Goal: Task Accomplishment & Management: Manage account settings

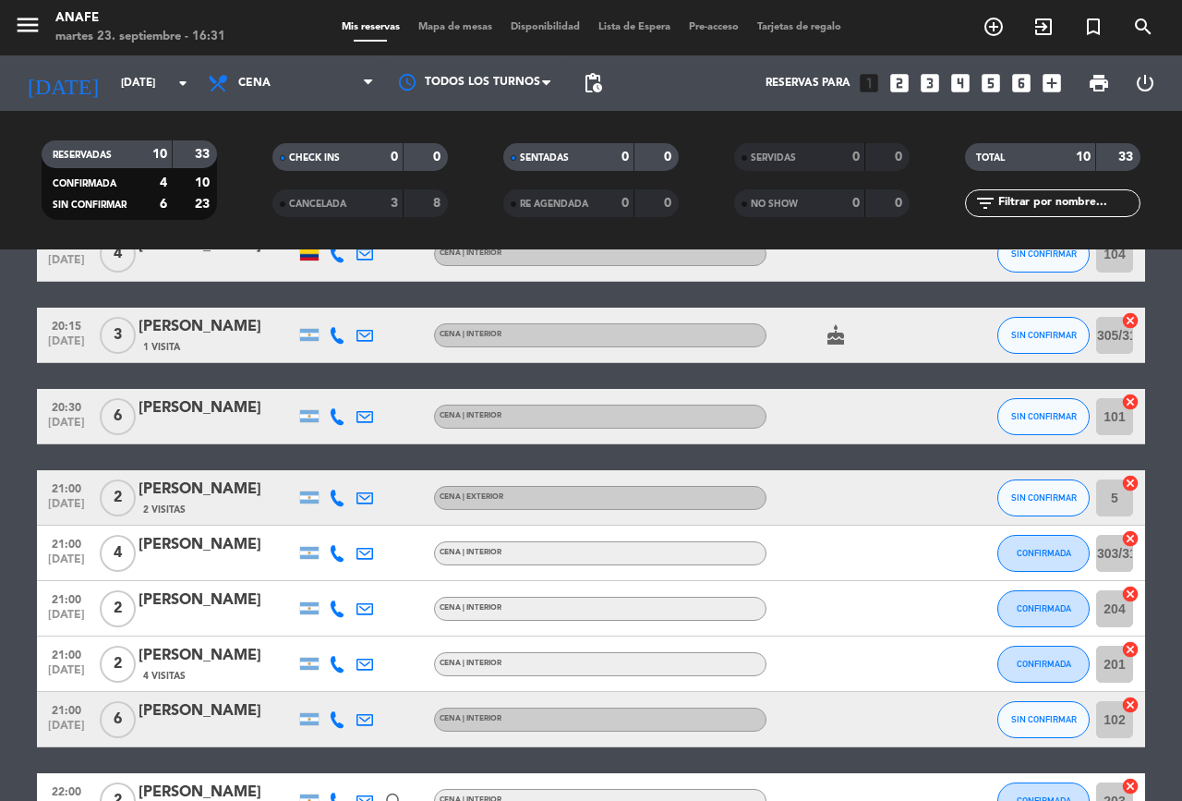
scroll to position [284, 0]
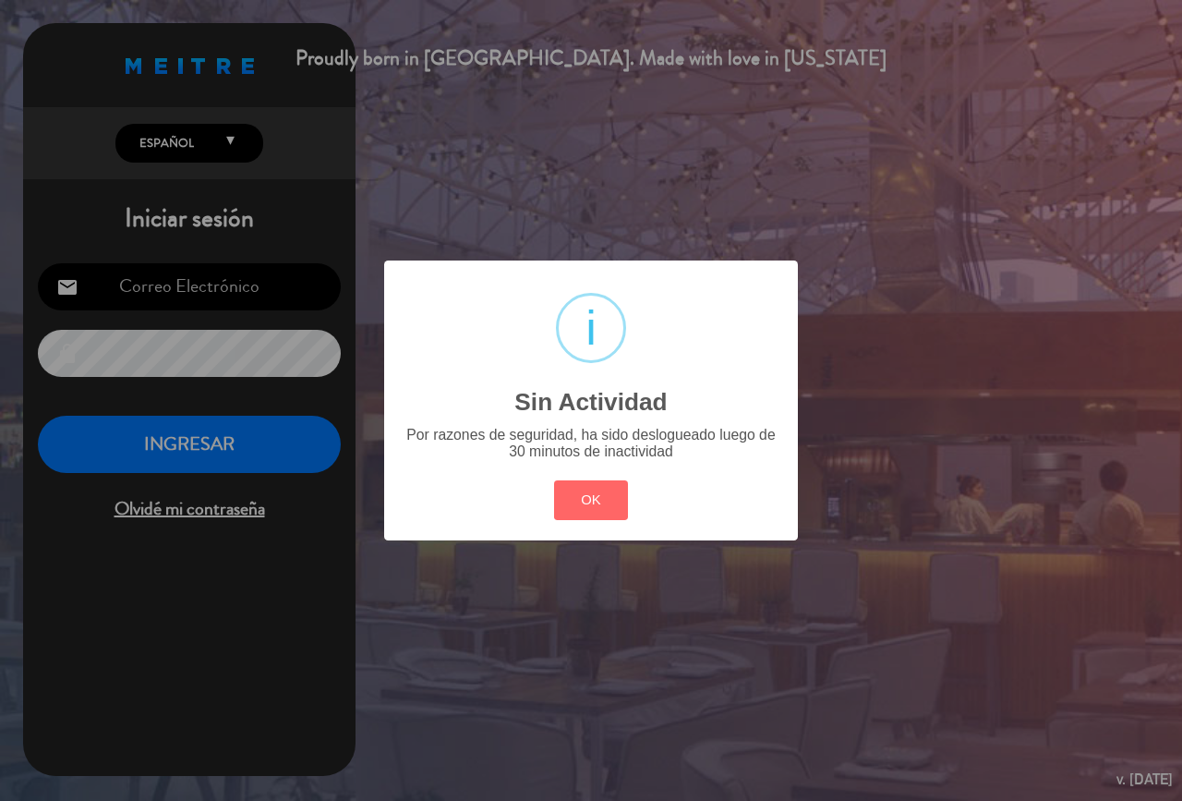
type input "[EMAIL_ADDRESS][DOMAIN_NAME]"
click at [553, 531] on div "? ! i Sin Actividad × Por razones de seguridad, ha sido deslogueado luego de 30…" at bounding box center [591, 399] width 414 height 279
click at [608, 509] on button "OK" at bounding box center [591, 500] width 75 height 40
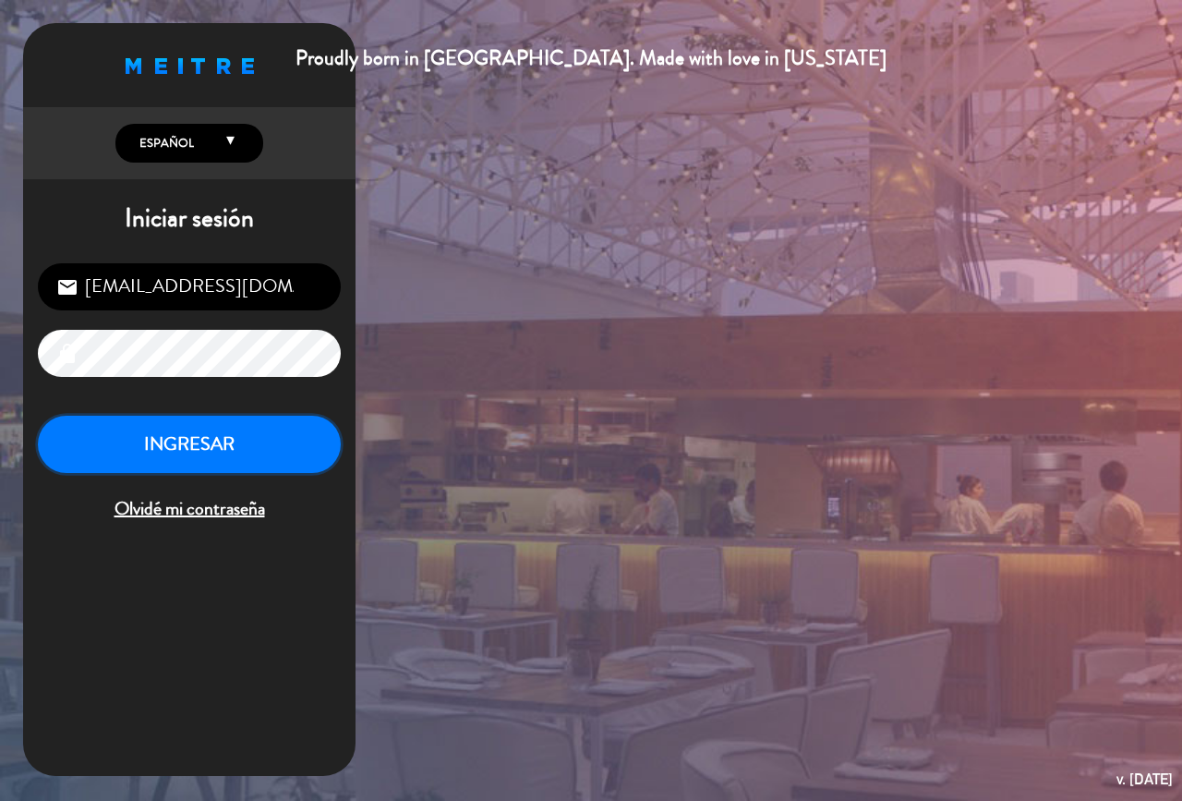
click at [258, 446] on button "INGRESAR" at bounding box center [189, 445] width 303 height 58
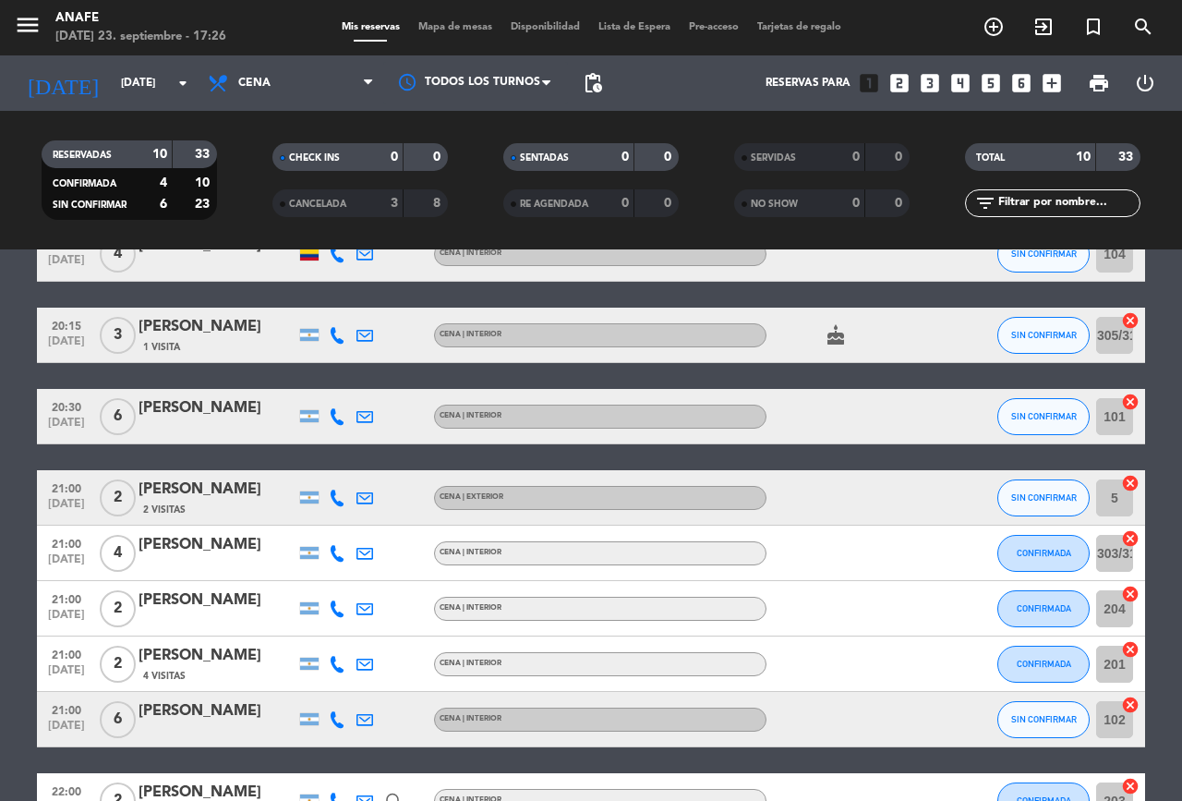
scroll to position [79, 0]
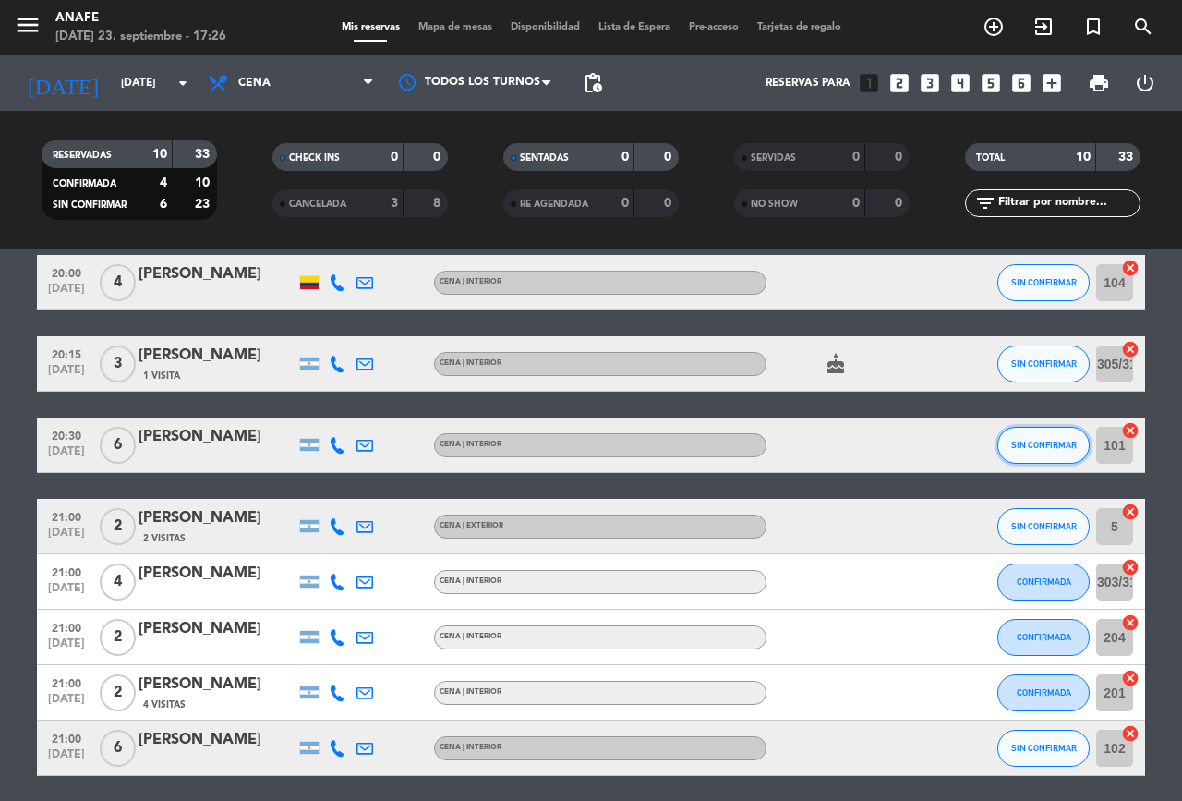
click at [1043, 444] on span "SIN CONFIRMAR" at bounding box center [1044, 445] width 66 height 10
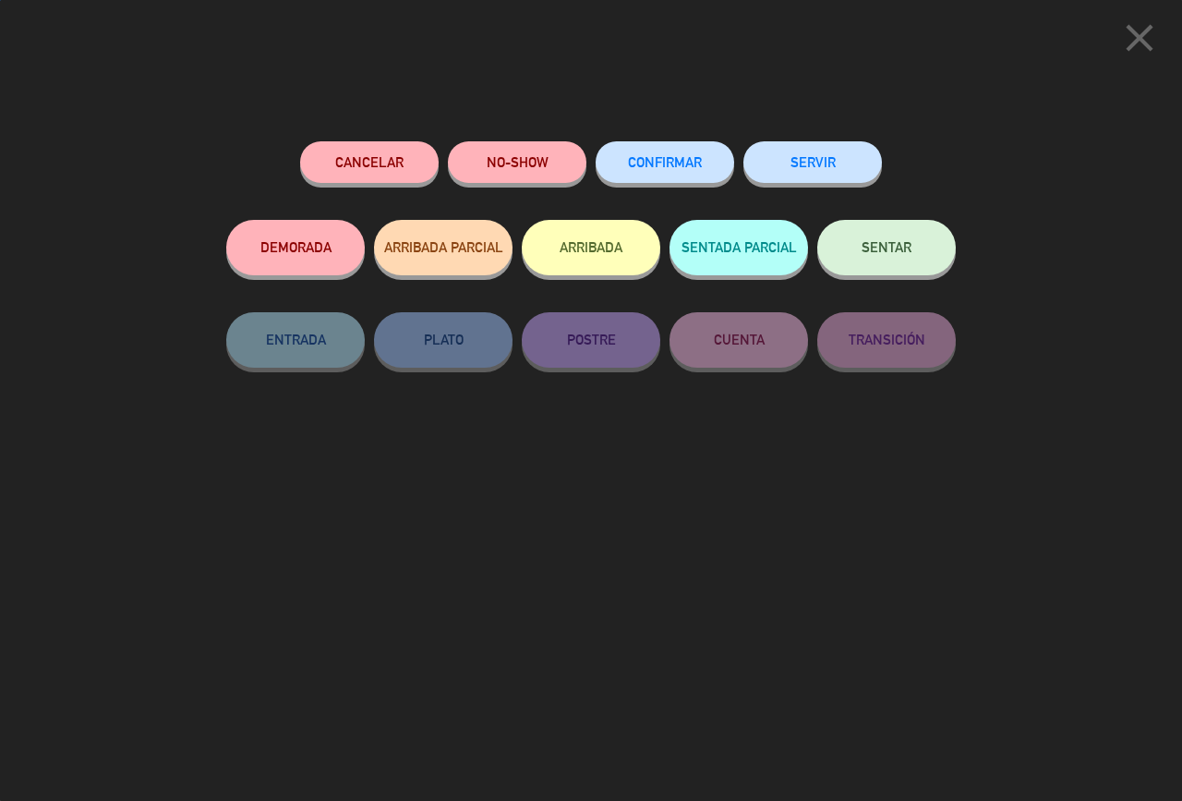
click at [694, 182] on button "CONFIRMAR" at bounding box center [665, 162] width 139 height 42
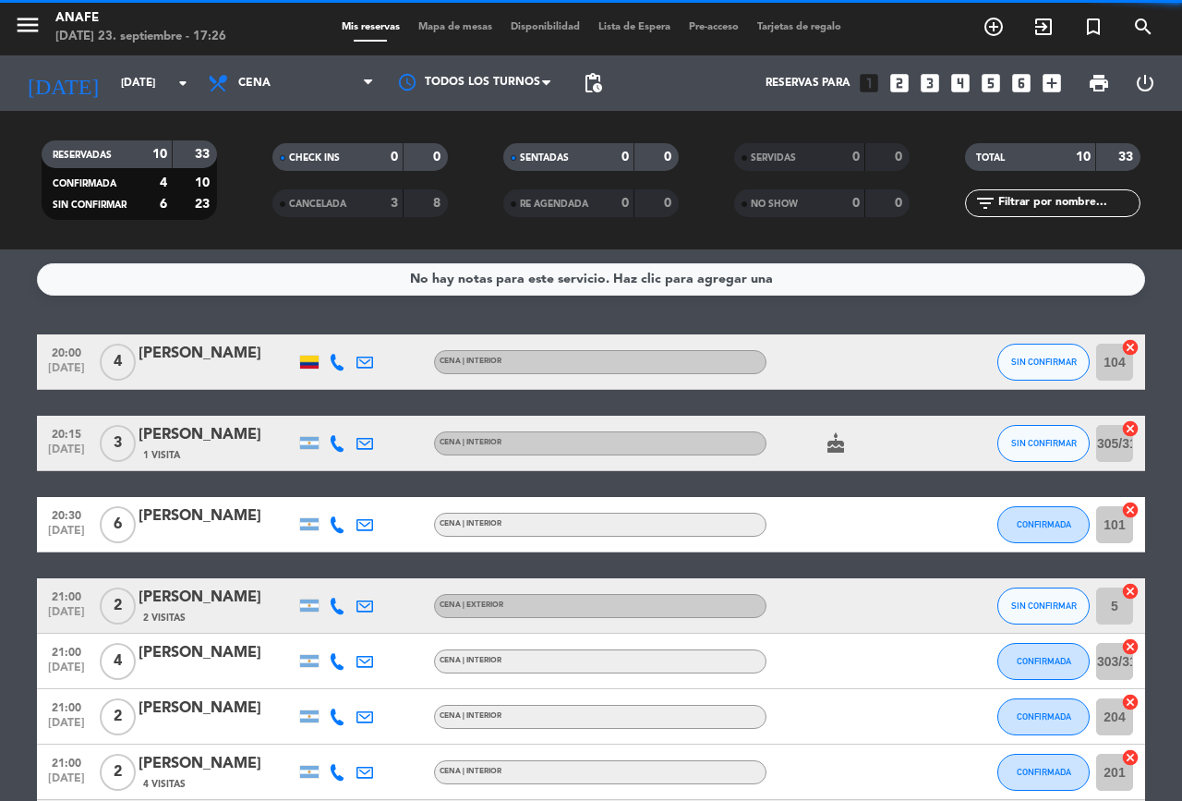
scroll to position [4, 0]
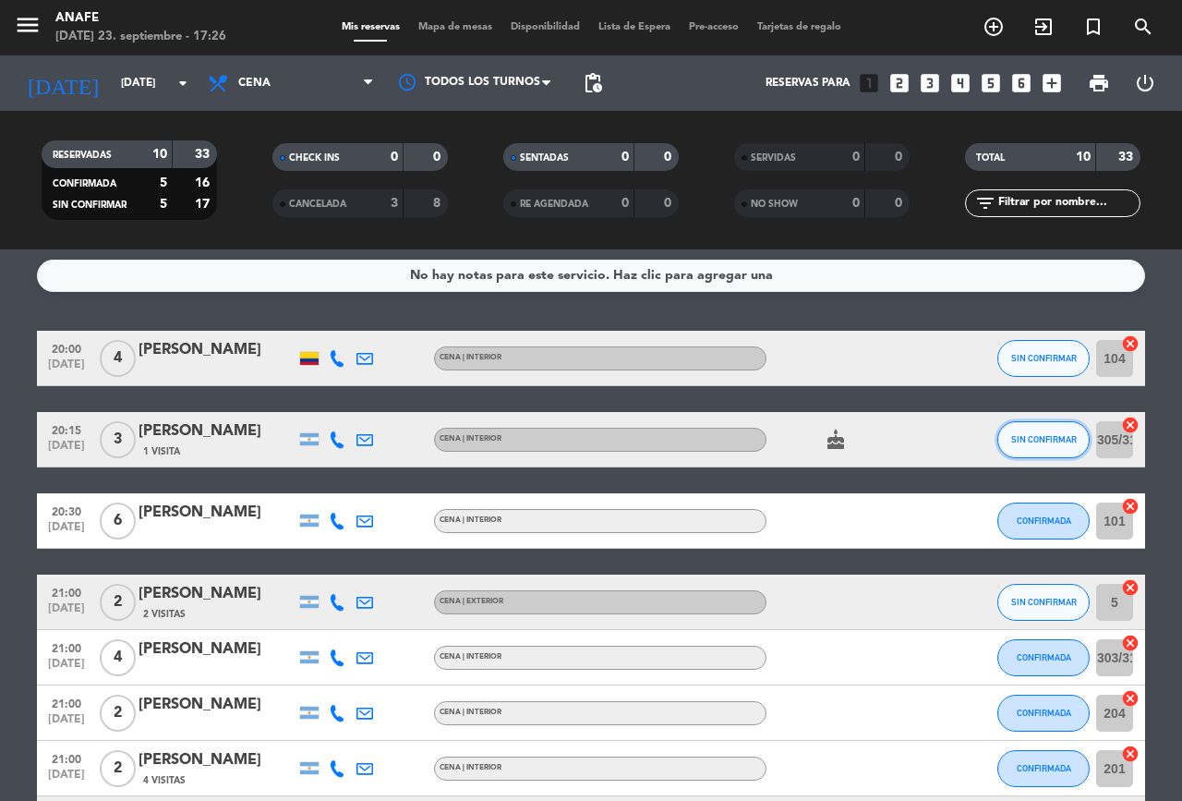
click at [1050, 449] on button "SIN CONFIRMAR" at bounding box center [1043, 439] width 92 height 37
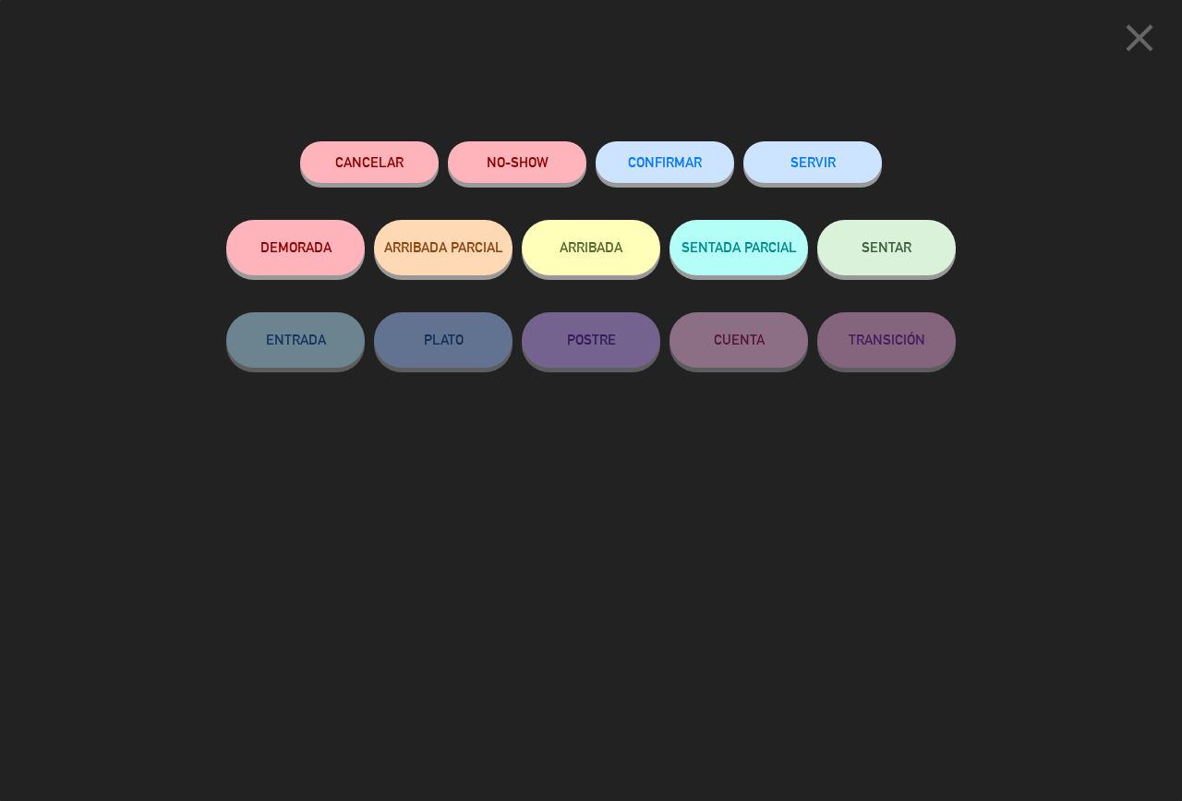
click at [661, 177] on button "CONFIRMAR" at bounding box center [665, 162] width 139 height 42
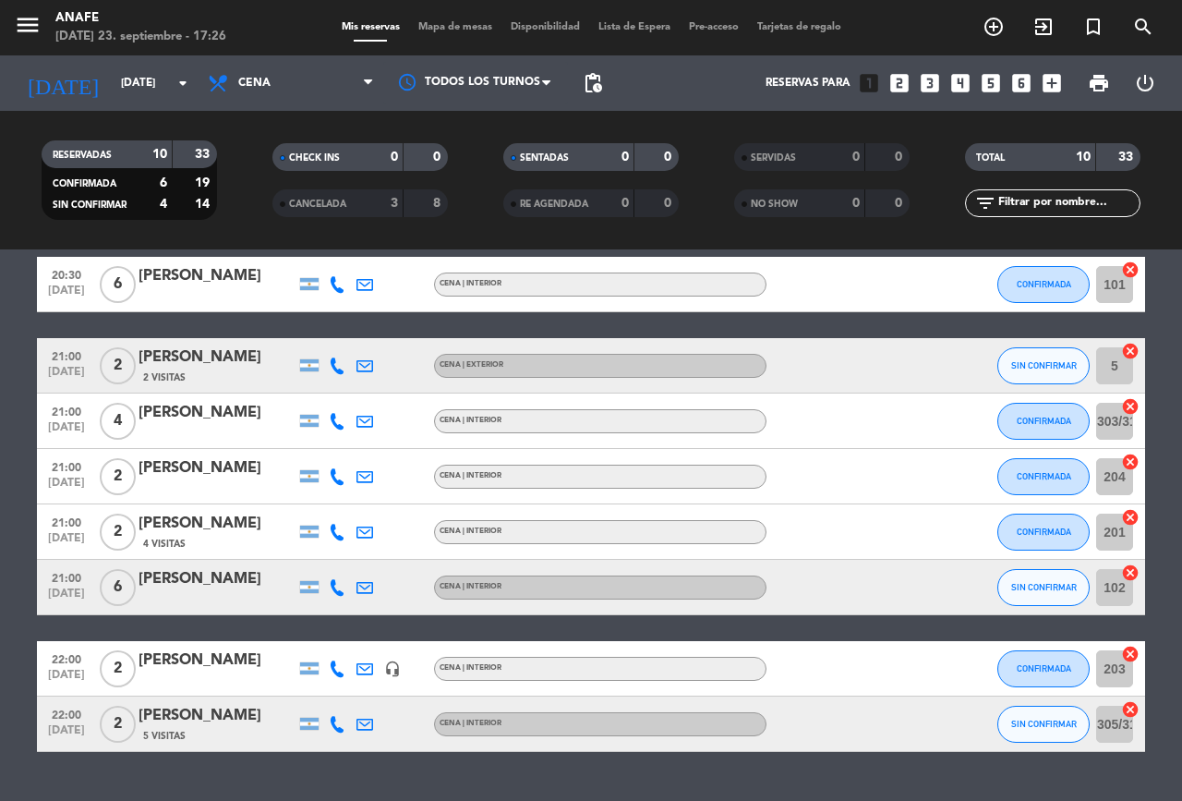
scroll to position [248, 0]
